Goal: Task Accomplishment & Management: Manage account settings

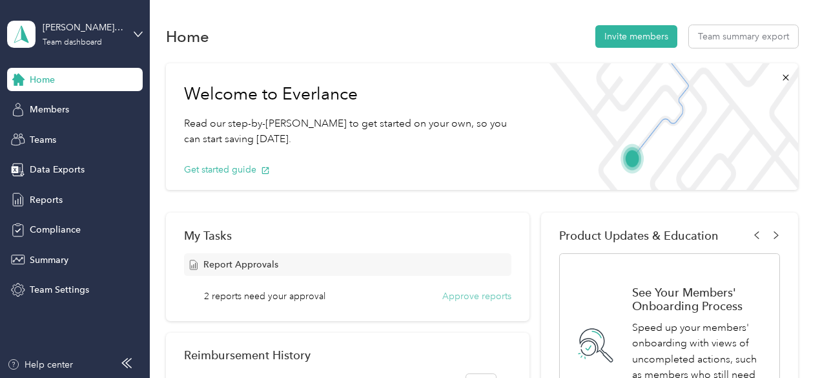
click at [486, 294] on button "Approve reports" at bounding box center [476, 296] width 69 height 14
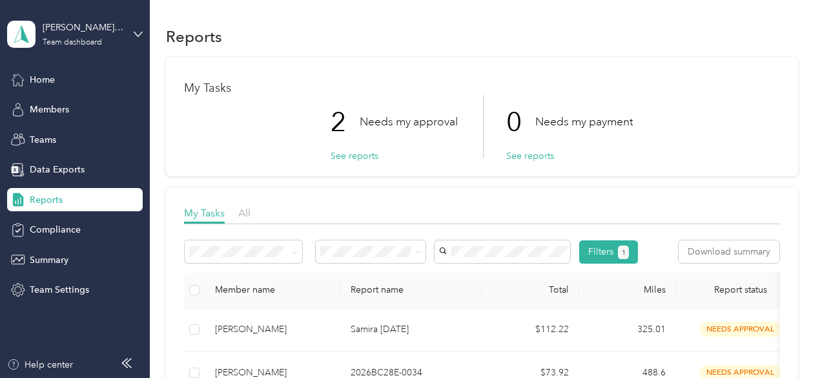
scroll to position [165, 0]
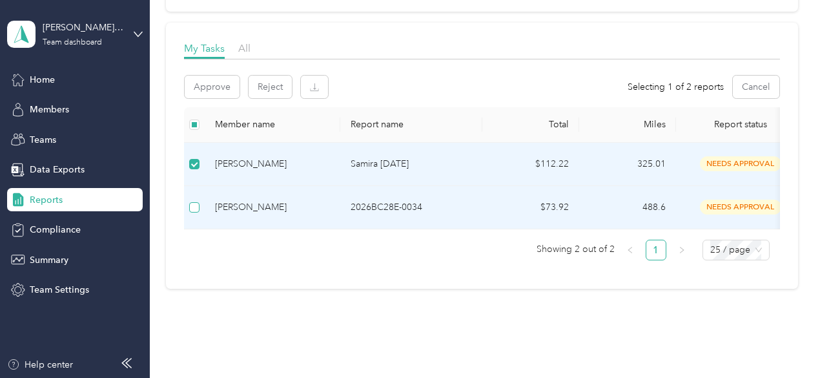
click at [193, 200] on label at bounding box center [194, 207] width 10 height 14
click at [216, 91] on button "Approve" at bounding box center [212, 87] width 55 height 23
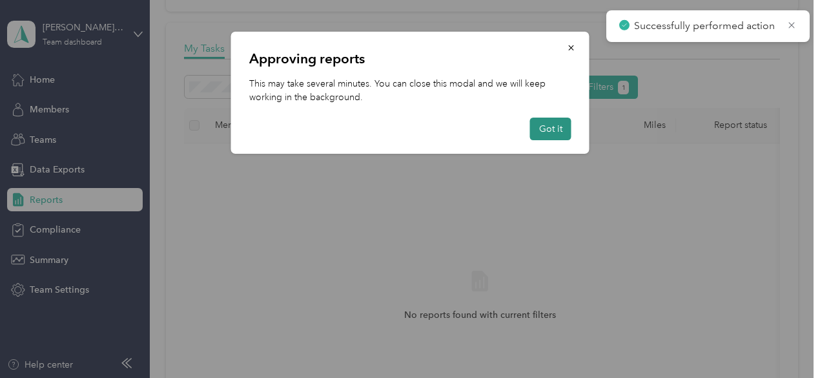
click at [553, 127] on button "Got it" at bounding box center [550, 129] width 41 height 23
